Goal: Obtain resource: Download file/media

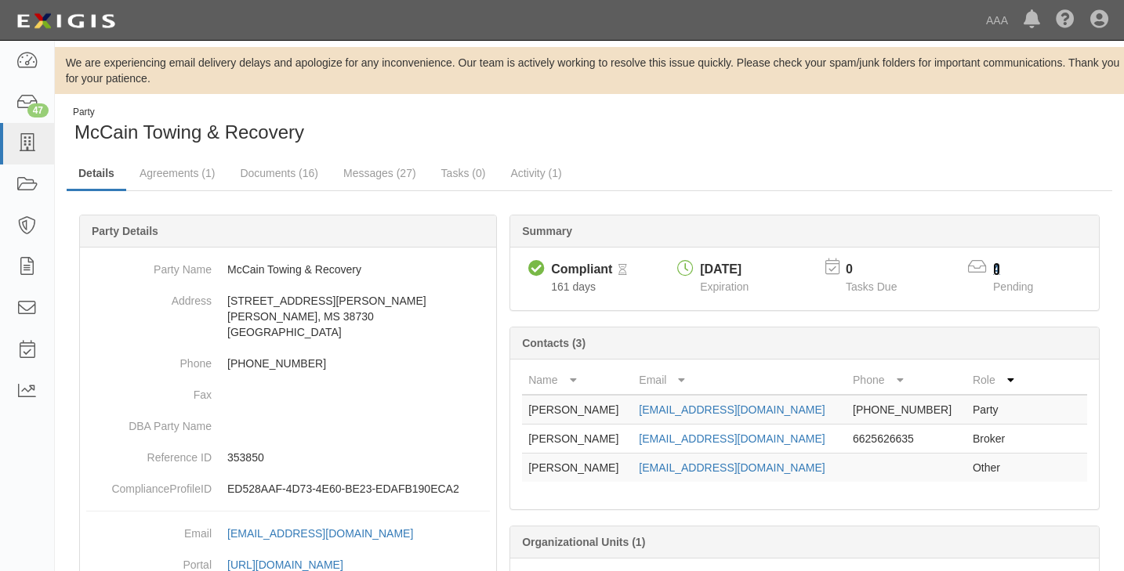
click at [996, 267] on link "4" at bounding box center [996, 269] width 7 height 13
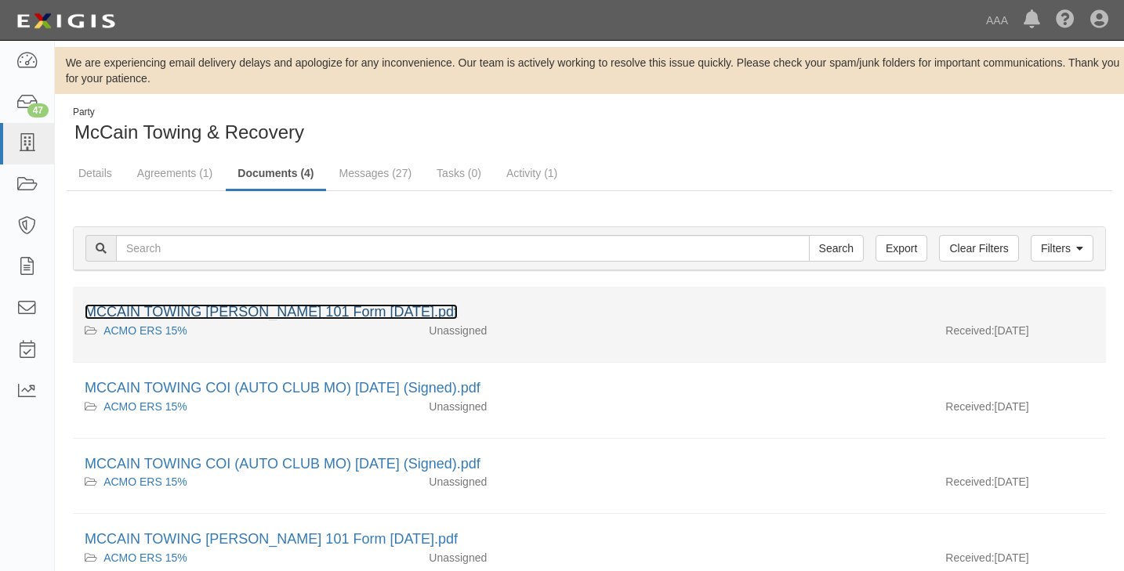
click at [227, 312] on link "MCCAIN TOWING [PERSON_NAME] 101 Form [DATE].pdf" at bounding box center [271, 312] width 373 height 16
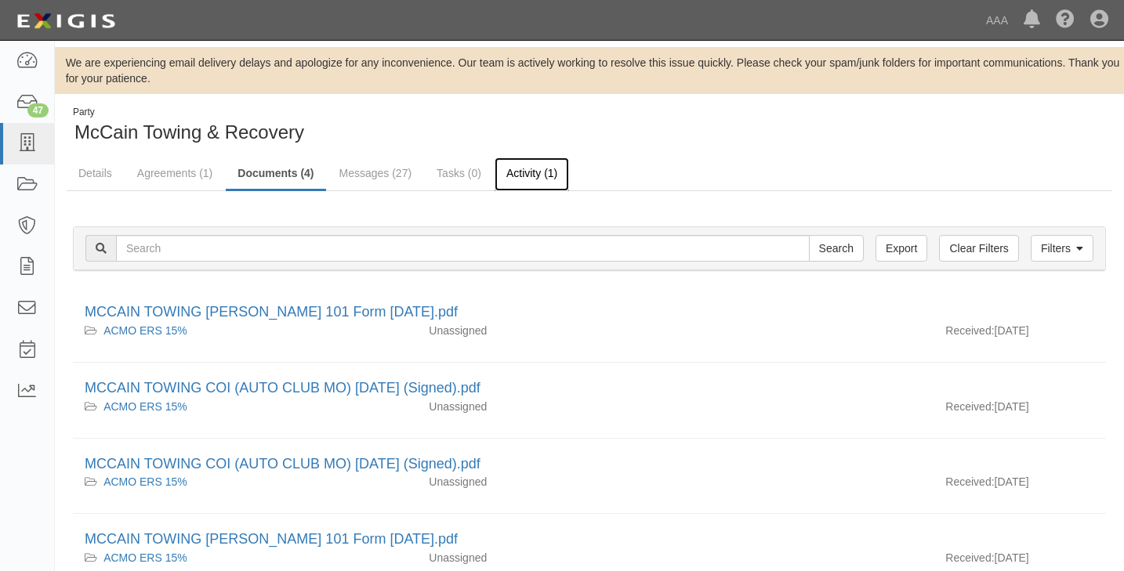
click at [532, 174] on link "Activity (1)" at bounding box center [532, 175] width 74 height 34
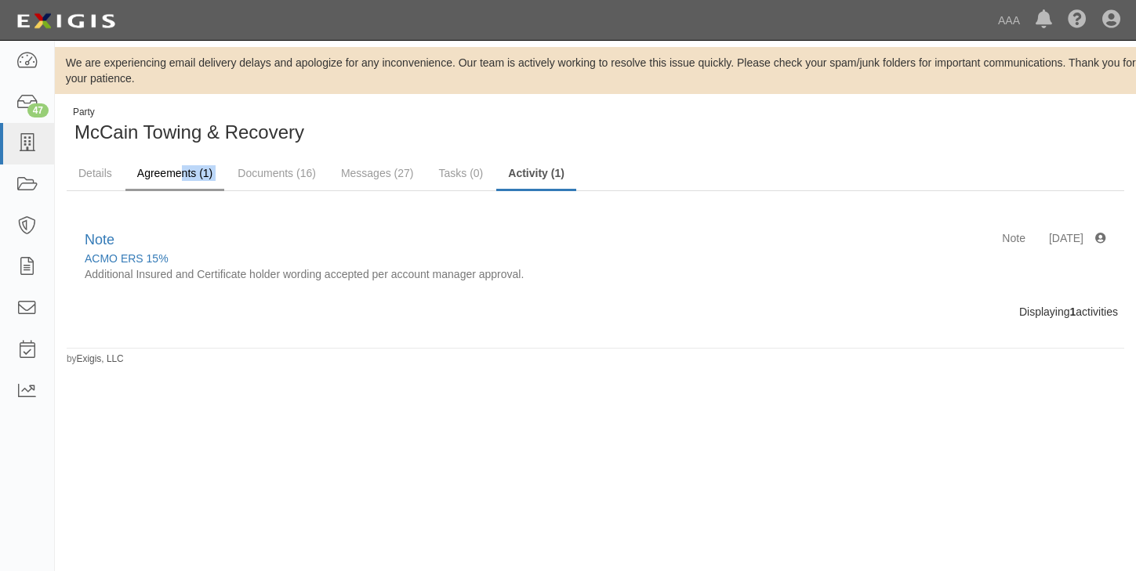
drag, startPoint x: 199, startPoint y: 158, endPoint x: 179, endPoint y: 165, distance: 21.3
click at [179, 165] on div "Party McCain Towing & Recovery Details Agreements (1) Documents (16) Messages (…" at bounding box center [595, 236] width 1081 height 260
drag, startPoint x: 179, startPoint y: 165, endPoint x: 270, endPoint y: 173, distance: 92.1
click at [269, 173] on link "Documents (16)" at bounding box center [277, 175] width 102 height 34
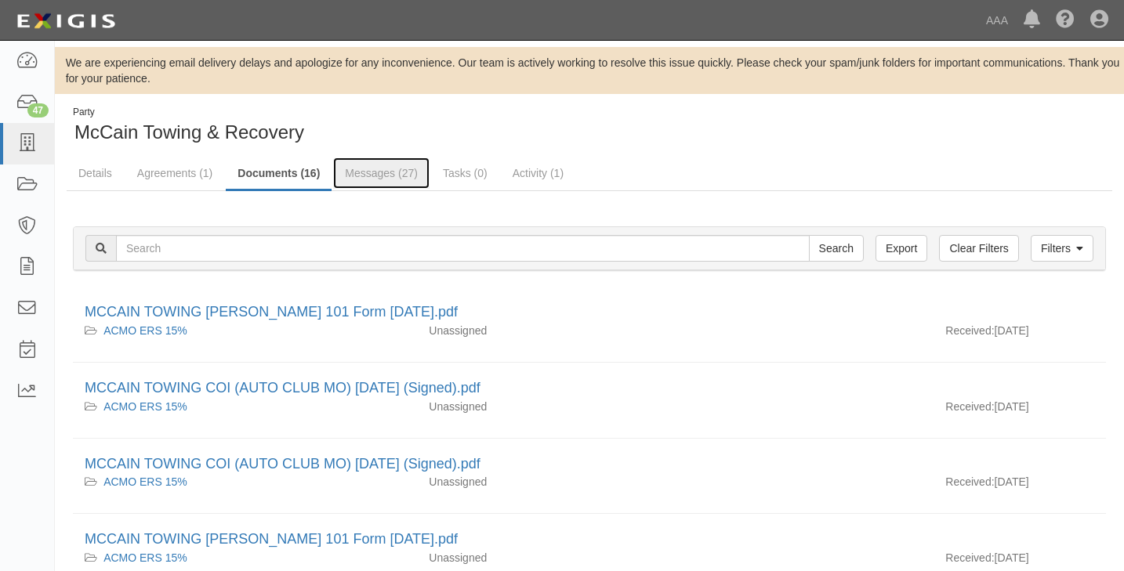
click at [375, 176] on link "Messages (27)" at bounding box center [381, 173] width 96 height 31
